Goal: Book appointment/travel/reservation

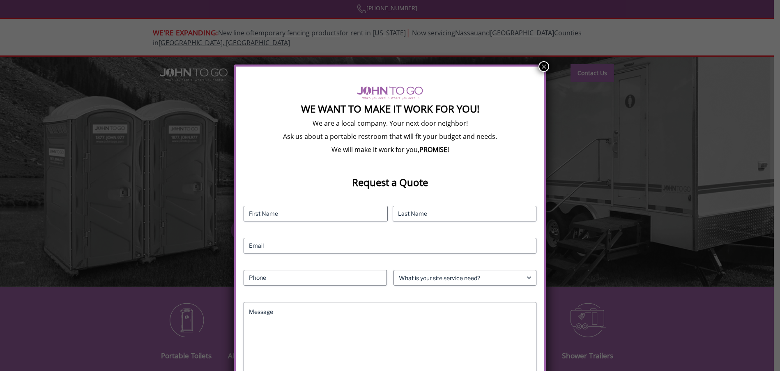
click at [542, 61] on button "×" at bounding box center [543, 66] width 11 height 11
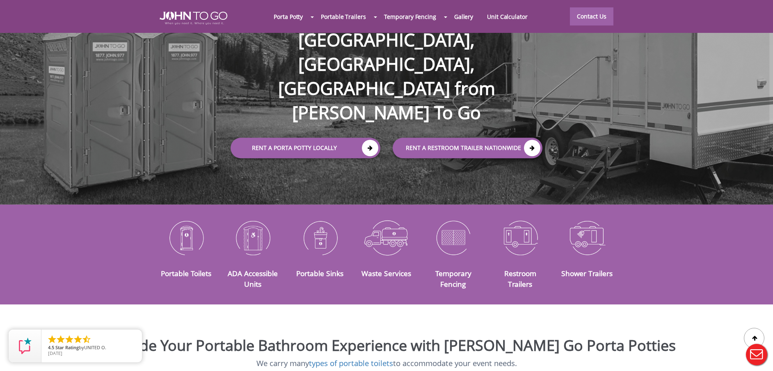
click at [312, 15] on div at bounding box center [386, 185] width 773 height 371
click at [314, 16] on span at bounding box center [312, 17] width 3 height 2
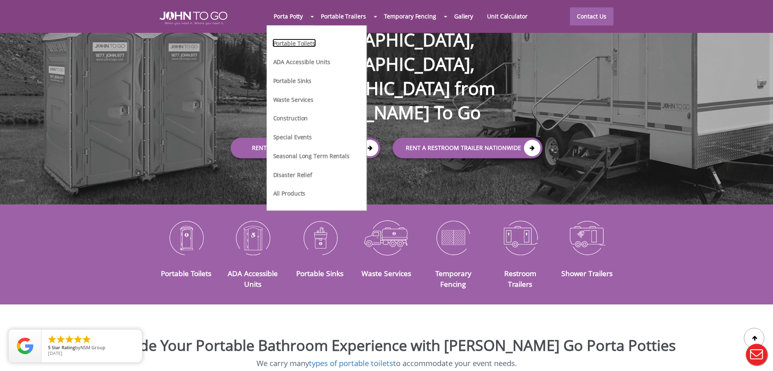
click at [305, 44] on link "Portable Toilets" at bounding box center [295, 43] width 44 height 9
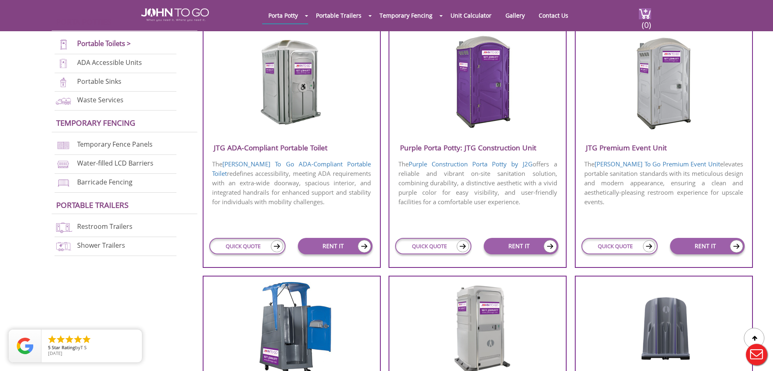
scroll to position [328, 0]
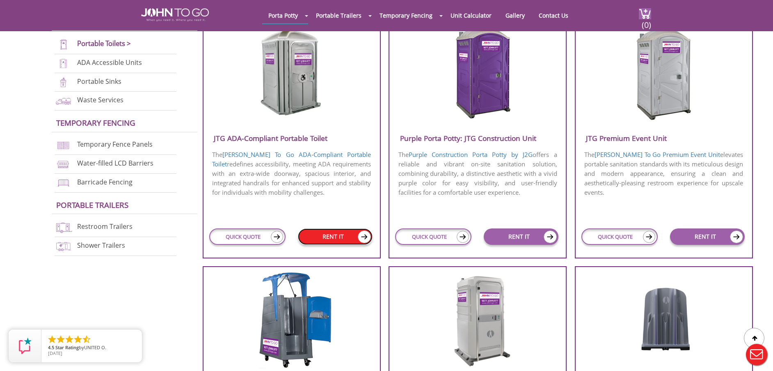
click at [334, 234] on link "RENT IT" at bounding box center [335, 236] width 75 height 16
